Goal: Task Accomplishment & Management: Use online tool/utility

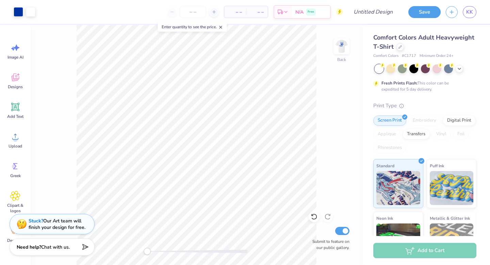
scroll to position [33, 0]
drag, startPoint x: 148, startPoint y: 253, endPoint x: 162, endPoint y: 250, distance: 14.0
click at [162, 251] on div "Accessibility label" at bounding box center [161, 251] width 7 height 7
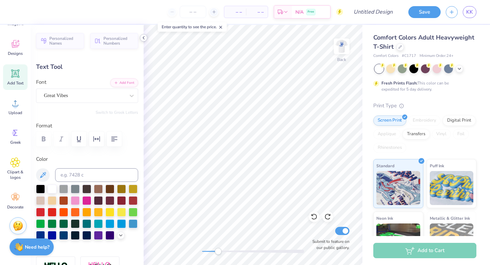
click at [143, 37] on icon at bounding box center [143, 37] width 5 height 5
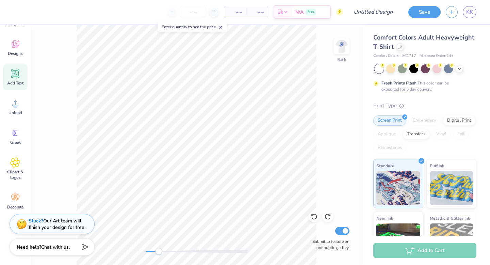
click at [159, 249] on div "Accessibility label" at bounding box center [158, 251] width 7 height 7
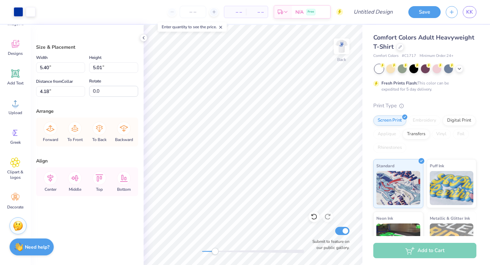
type input "4.24"
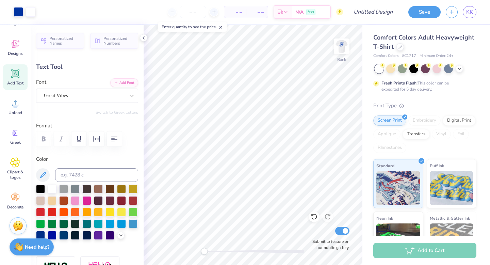
click at [204, 256] on div "Back Submit to feature on our public gallery." at bounding box center [253, 145] width 219 height 240
click at [142, 40] on icon at bounding box center [143, 37] width 5 height 5
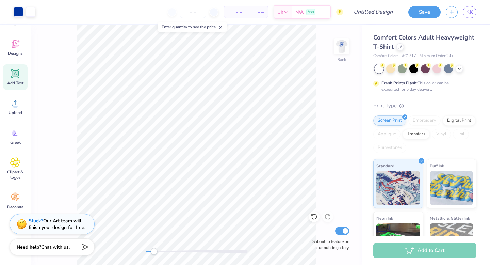
drag, startPoint x: 148, startPoint y: 251, endPoint x: 154, endPoint y: 253, distance: 6.3
click at [154, 253] on div "Accessibility label" at bounding box center [154, 251] width 7 height 7
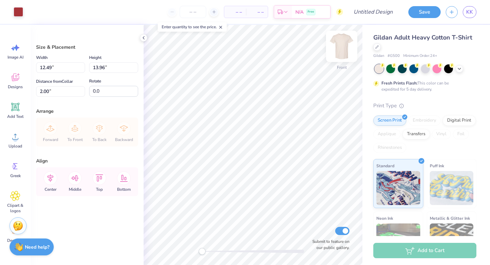
click at [341, 46] on img at bounding box center [341, 46] width 27 height 27
type input "5.72"
type input "6.39"
type input "8.39"
type input "6.02"
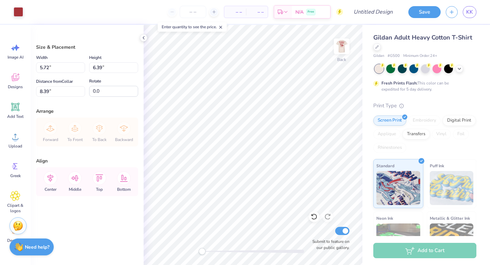
type input "6.73"
type input "3.00"
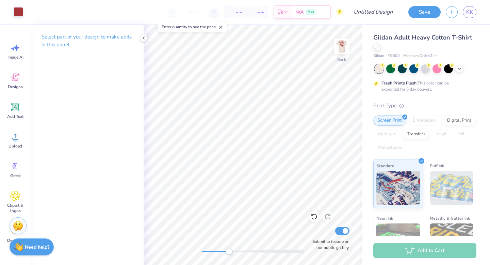
drag, startPoint x: 201, startPoint y: 254, endPoint x: 231, endPoint y: 249, distance: 30.3
click at [231, 250] on div "Accessibility label" at bounding box center [229, 251] width 7 height 7
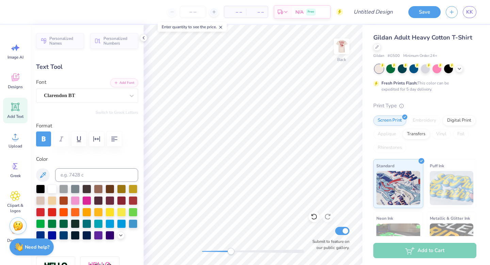
type textarea "2025"
type input "6.02"
type input "2.07"
type textarea "Barn"
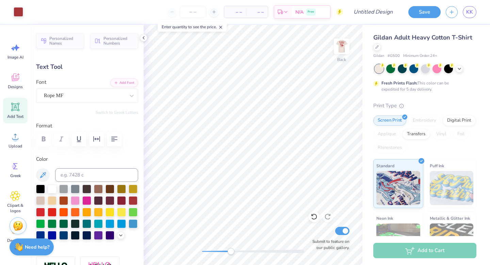
type input "4.47"
type input "2.01"
type input "3.50"
type textarea "Barn Dance"
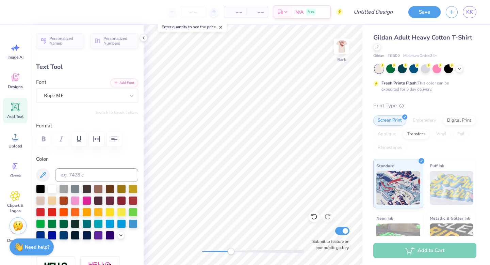
scroll to position [0, 1]
type input "1.54"
type input "0.55"
type input "5.23"
type input "1.41"
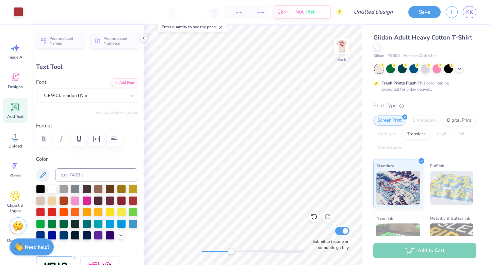
type input "0.54"
type input "5.22"
type textarea "ALPHA CHI"
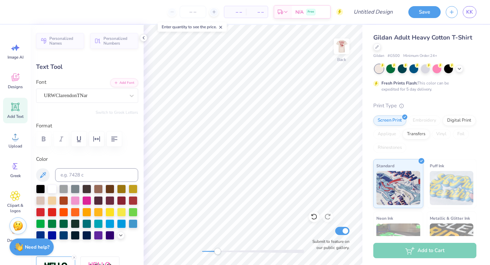
drag, startPoint x: 229, startPoint y: 253, endPoint x: 217, endPoint y: 254, distance: 12.6
click at [217, 254] on div "Accessibility label" at bounding box center [217, 251] width 7 height 7
type input "3.00"
type input "0.79"
type input "3.00"
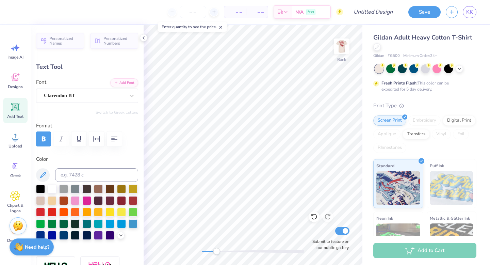
type input "10.35"
type input "2.05"
type input "3.48"
type input "3.00"
type input "0.79"
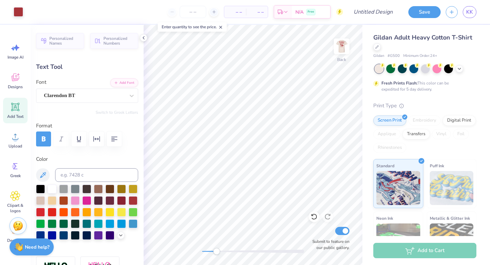
type input "2.61"
type input "2.10"
type input "0.55"
type input "2.84"
type input "10.35"
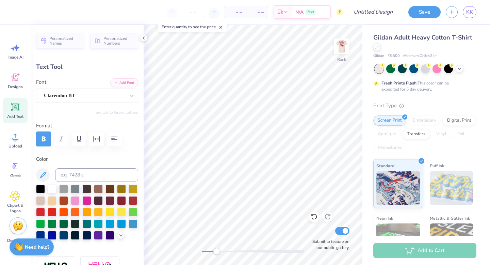
type input "2.05"
type input "3.00"
type input "2.10"
type input "0.55"
drag, startPoint x: 218, startPoint y: 253, endPoint x: 209, endPoint y: 254, distance: 8.3
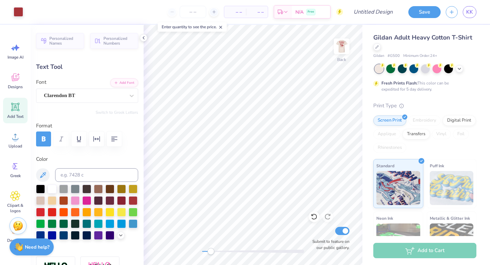
click at [210, 254] on div "Accessibility label" at bounding box center [210, 251] width 7 height 7
type input "3.00"
type input "4.38"
type input "0.57"
type input "10.07"
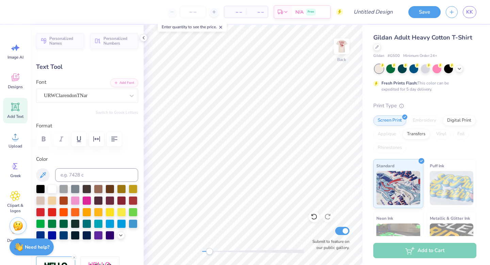
type input "3.64"
type input "0.47"
type input "3.00"
type input "3.06"
type input "0.40"
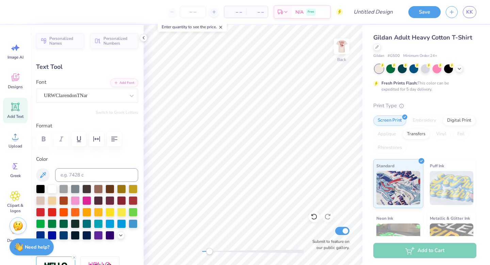
type input "5.48"
type input "3.24"
type input "0.42"
type input "5.45"
type input "2.10"
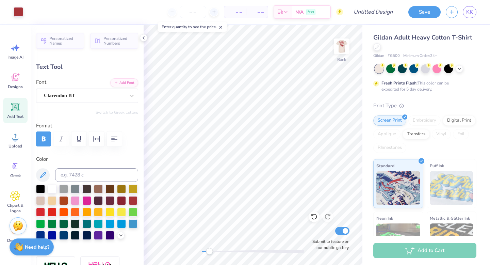
type input "0.55"
type input "5.32"
type input "3.24"
type input "0.42"
type input "5.45"
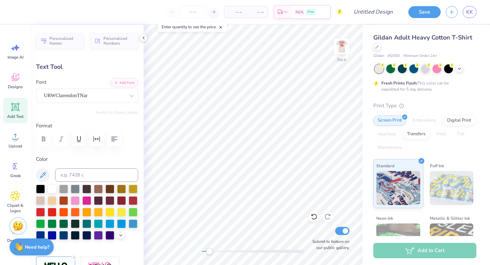
type input "3.61"
type input "0.47"
type input "5.47"
type input "2.10"
type input "0.55"
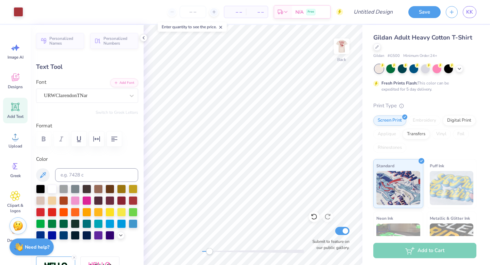
type input "5.66"
type input "3.61"
type input "0.47"
type input "5.48"
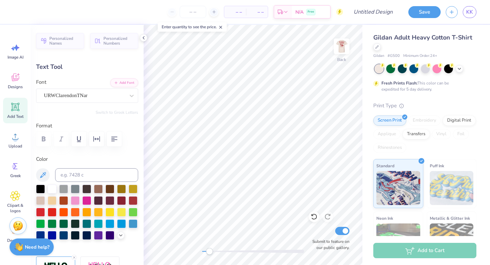
type textarea "A"
type textarea "2025"
type input "1.48"
type input "0.43"
type input "5.39"
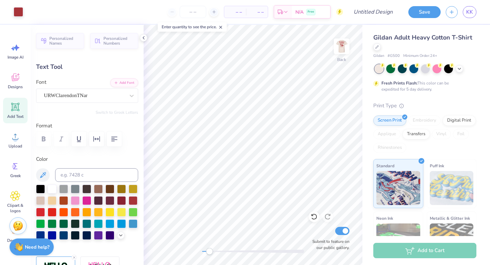
type input "2.14"
type input "0.62"
type input "5.48"
type input "3.61"
type input "0.47"
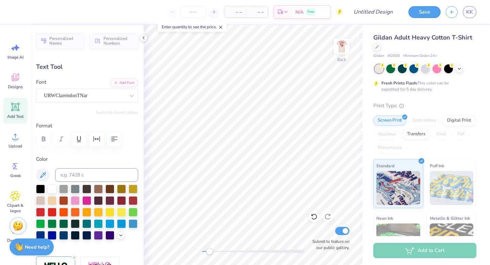
scroll to position [0, 0]
type textarea "CHI"
type input "1.17"
type textarea "ALPHA"
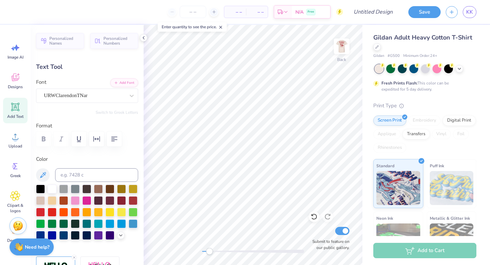
type textarea "CHI"
type input "2.14"
type input "0.62"
type input "3.00"
type input "1.37"
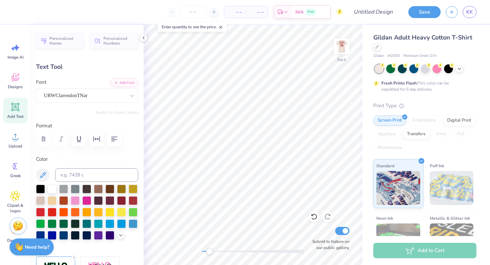
type input "0.39"
type input "3.22"
type input "1.55"
type input "0.45"
click at [205, 253] on div "Accessibility label" at bounding box center [205, 251] width 7 height 7
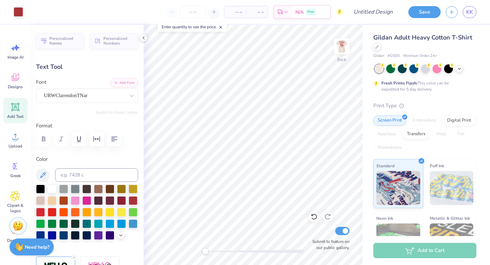
type input "5.48"
type input "3.61"
type input "0.47"
type input "1.55"
type input "0.45"
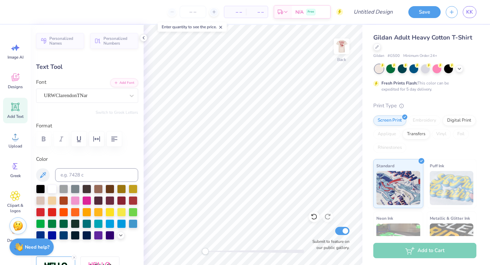
type input "10.06"
type input "1.90"
type input "0.55"
type input "5.52"
type input "3.61"
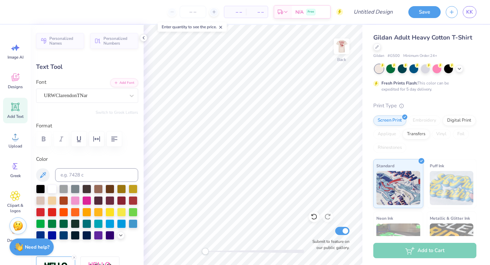
type input "0.47"
type input "2.57"
type input "3.14"
type input "0.41"
type input "3.06"
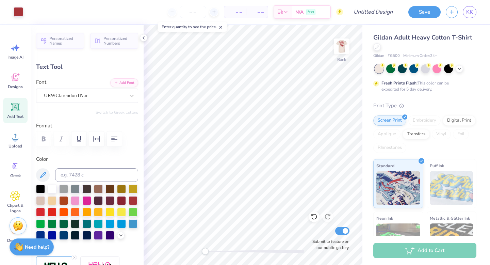
type input "5.23"
type input "1.62"
type input "0.47"
